Goal: Find specific page/section: Find specific page/section

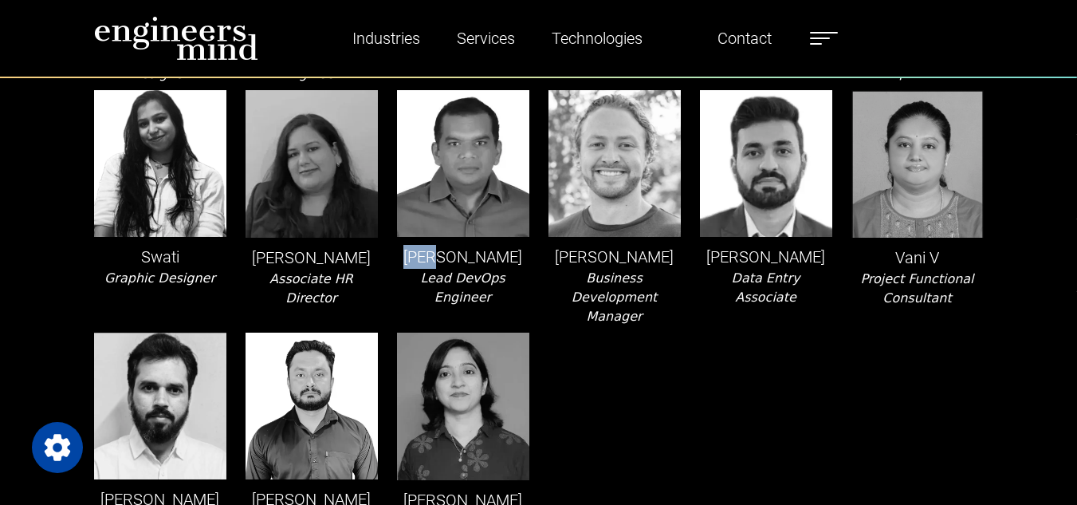
scroll to position [3349, 0]
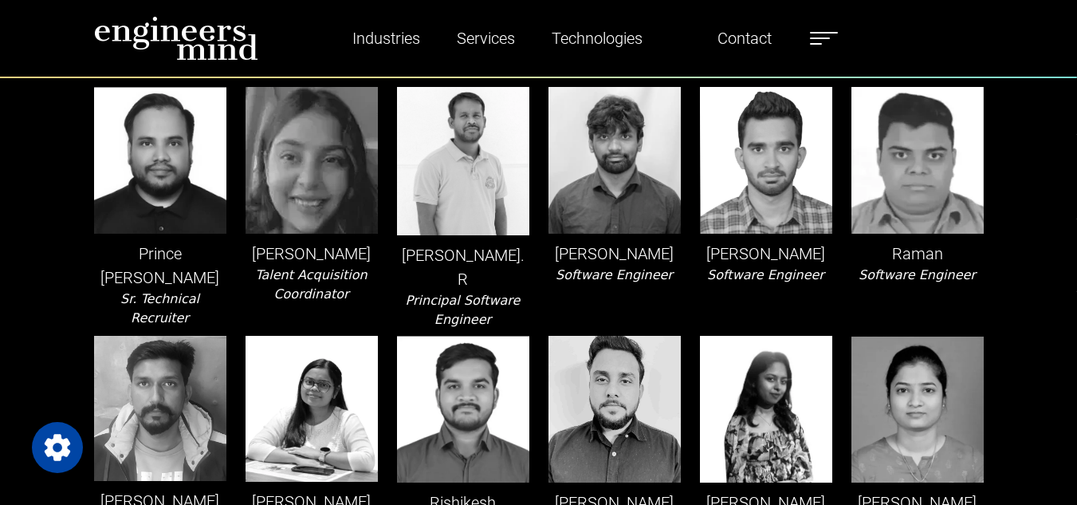
scroll to position [2365, 0]
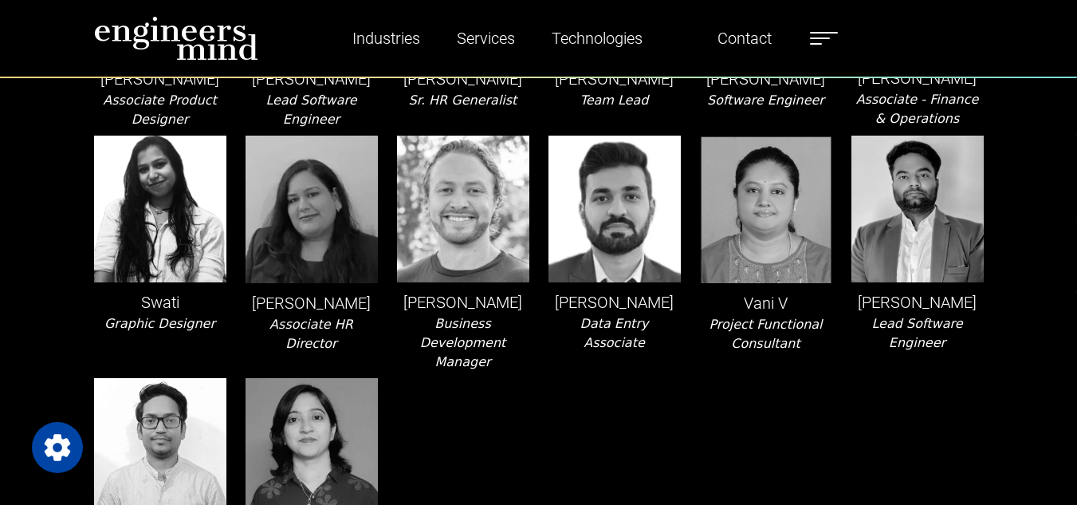
scroll to position [3303, 0]
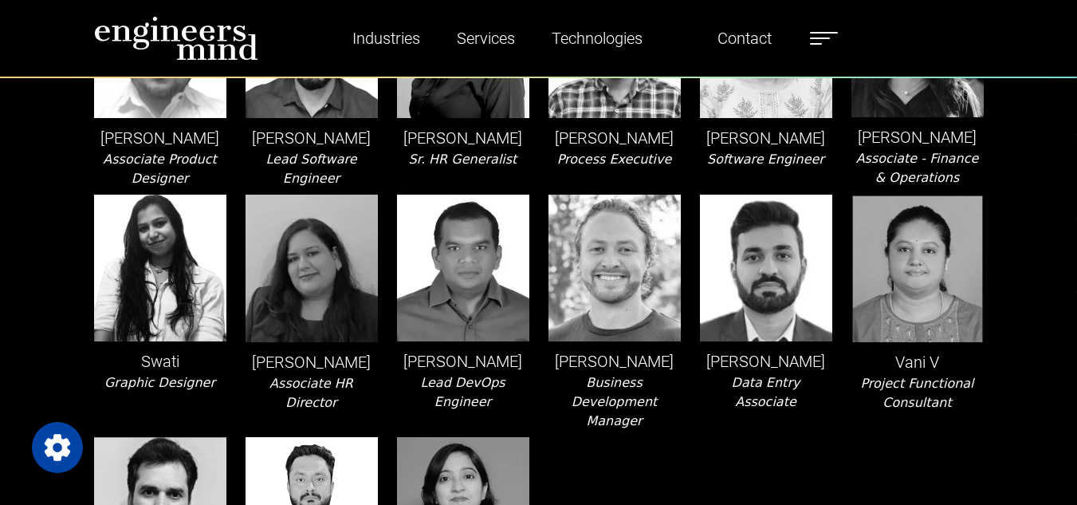
scroll to position [3243, 0]
